Goal: Information Seeking & Learning: Learn about a topic

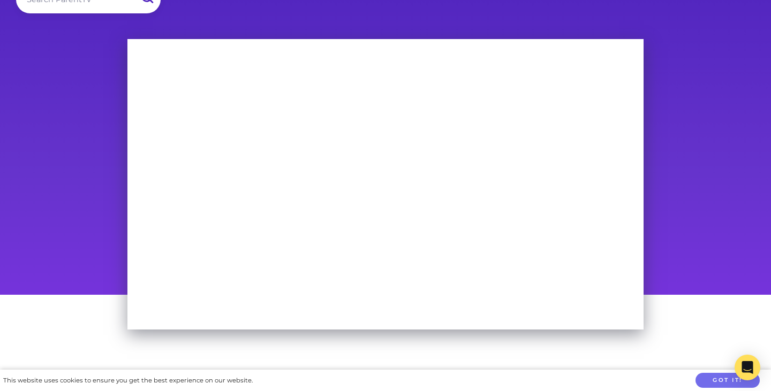
scroll to position [57, 0]
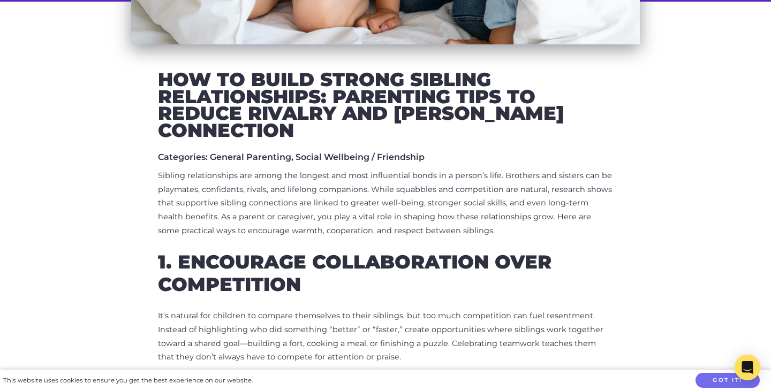
scroll to position [602, 0]
